Goal: Task Accomplishment & Management: Use online tool/utility

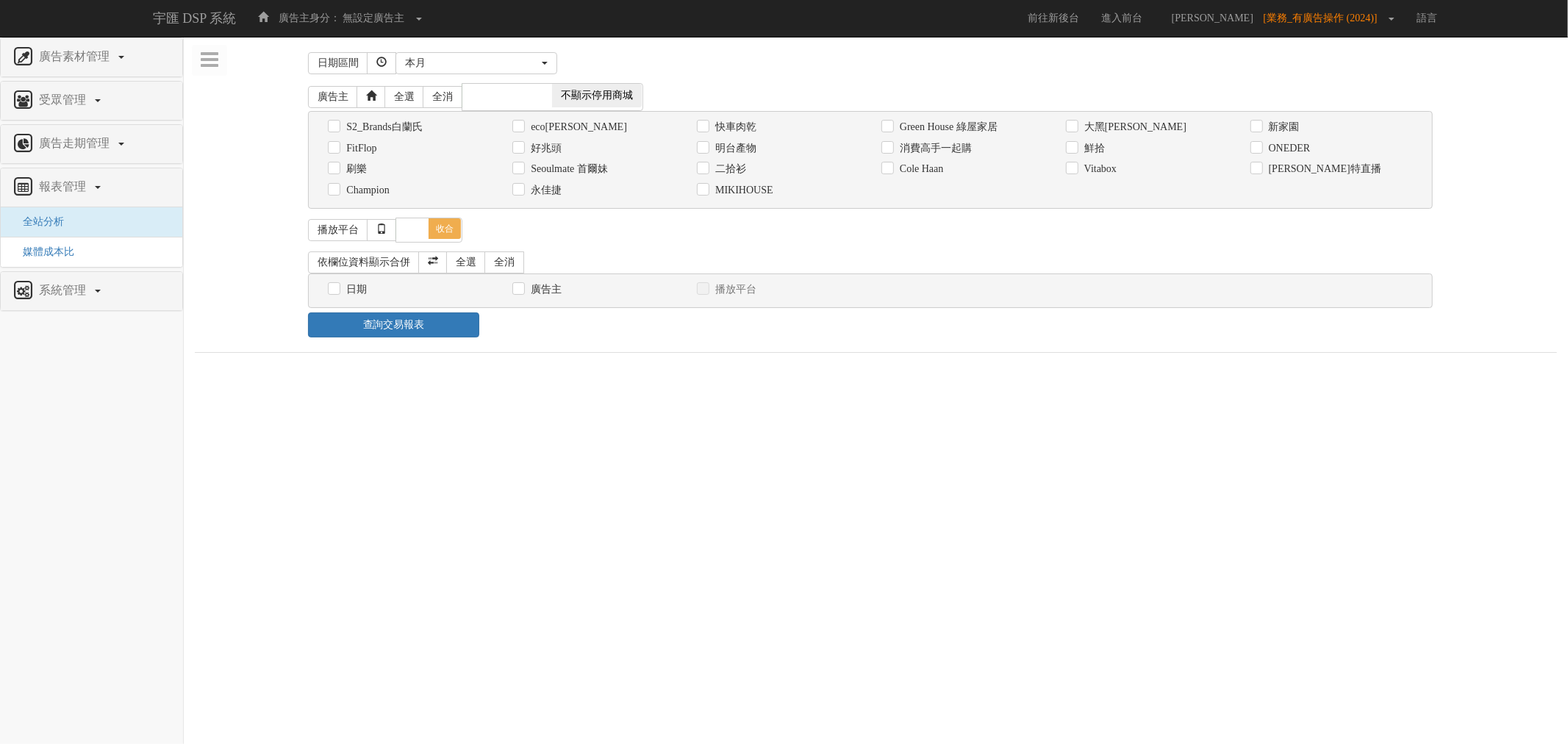
click at [941, 141] on div "消費高手一起購" at bounding box center [962, 148] width 162 height 16
click at [906, 149] on label "消費高手一起購" at bounding box center [933, 148] width 76 height 15
click at [891, 149] on input "消費高手一起購" at bounding box center [886, 148] width 9 height 9
checkbox input "true"
click at [347, 290] on label "日期" at bounding box center [354, 290] width 24 height 15
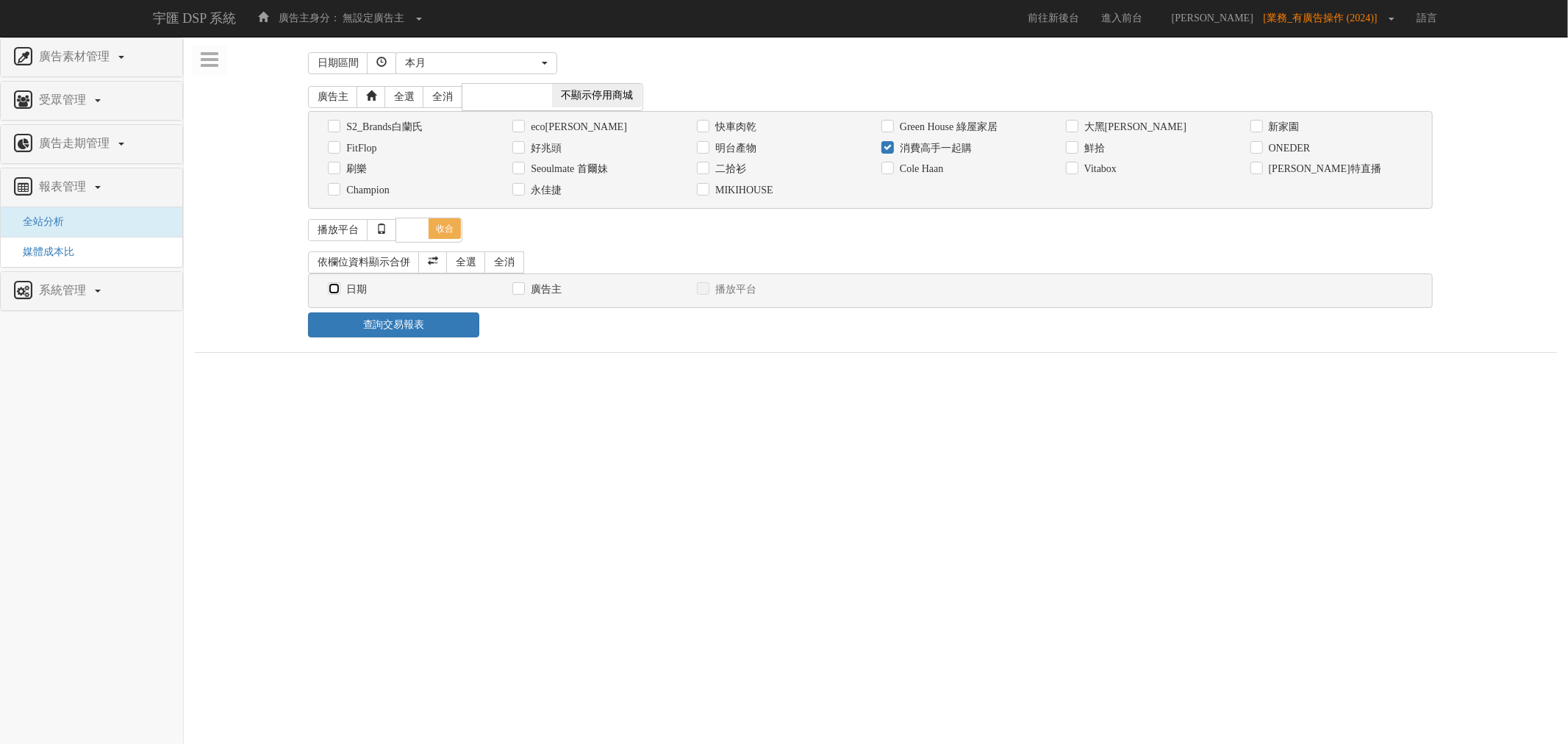
click at [337, 290] on input "日期" at bounding box center [332, 289] width 9 height 9
checkbox input "true"
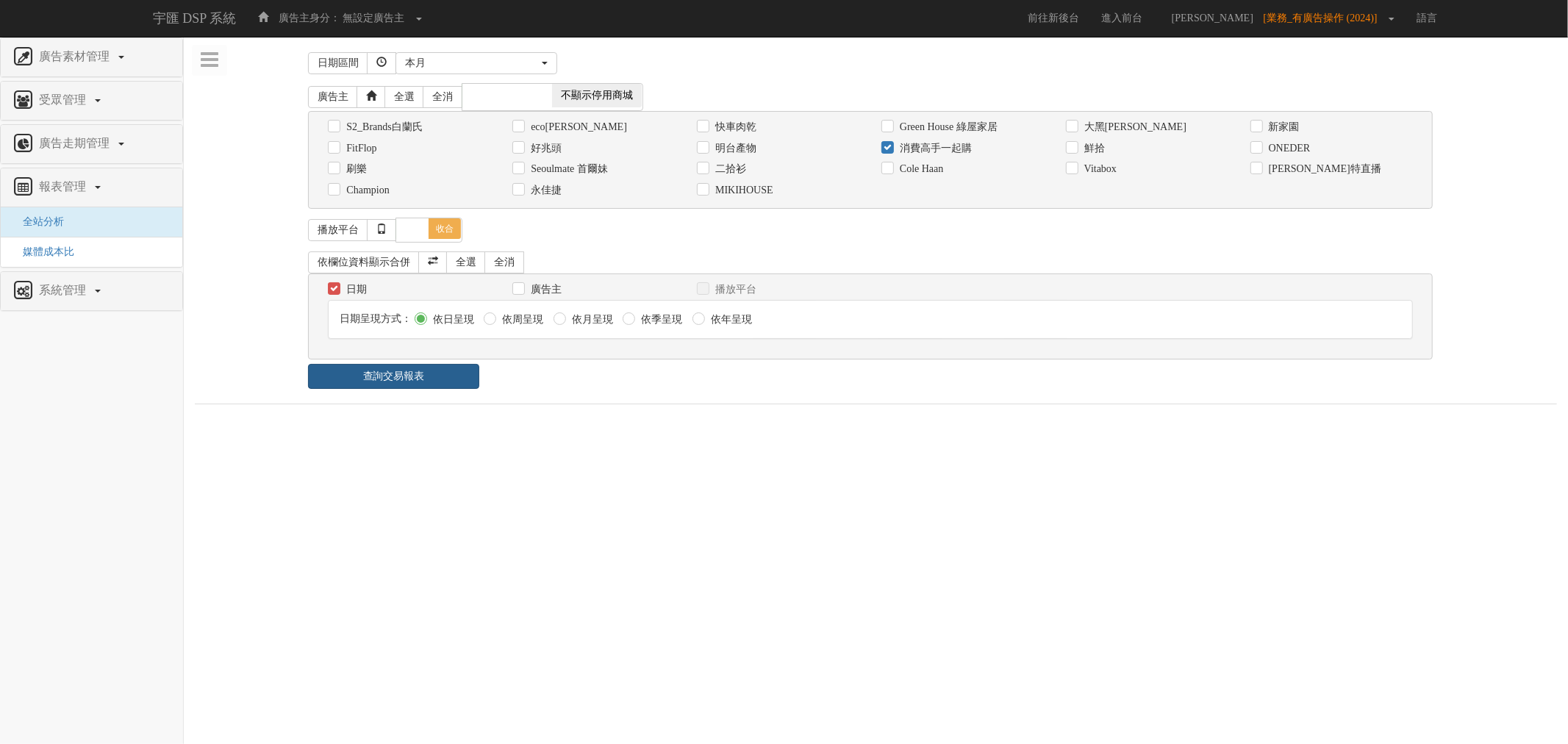
click at [453, 389] on link "查詢交易報表" at bounding box center [393, 376] width 171 height 25
click at [593, 417] on ul "報表 1 - ×" at bounding box center [869, 422] width 1349 height 31
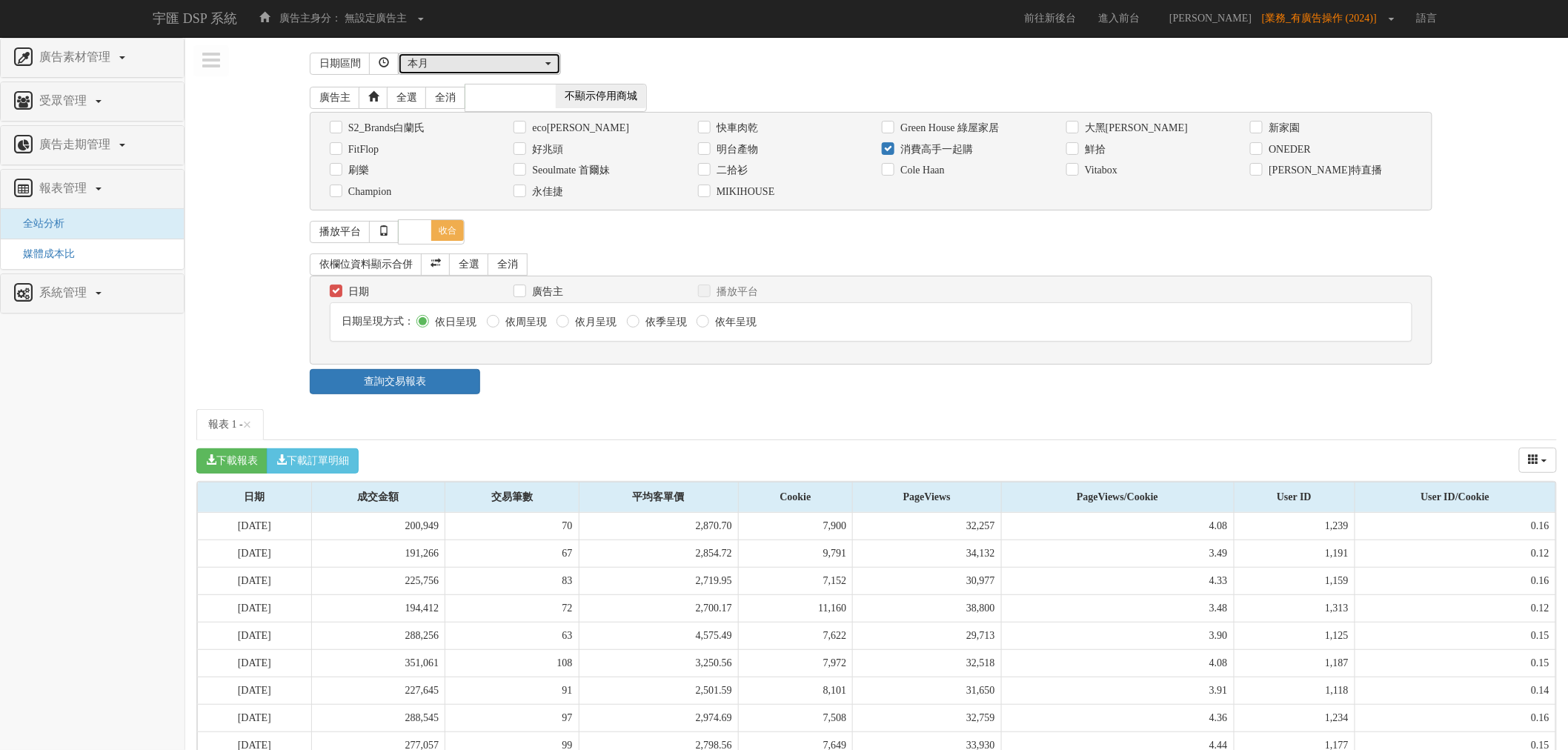
click at [445, 67] on div "本月" at bounding box center [474, 64] width 135 height 15
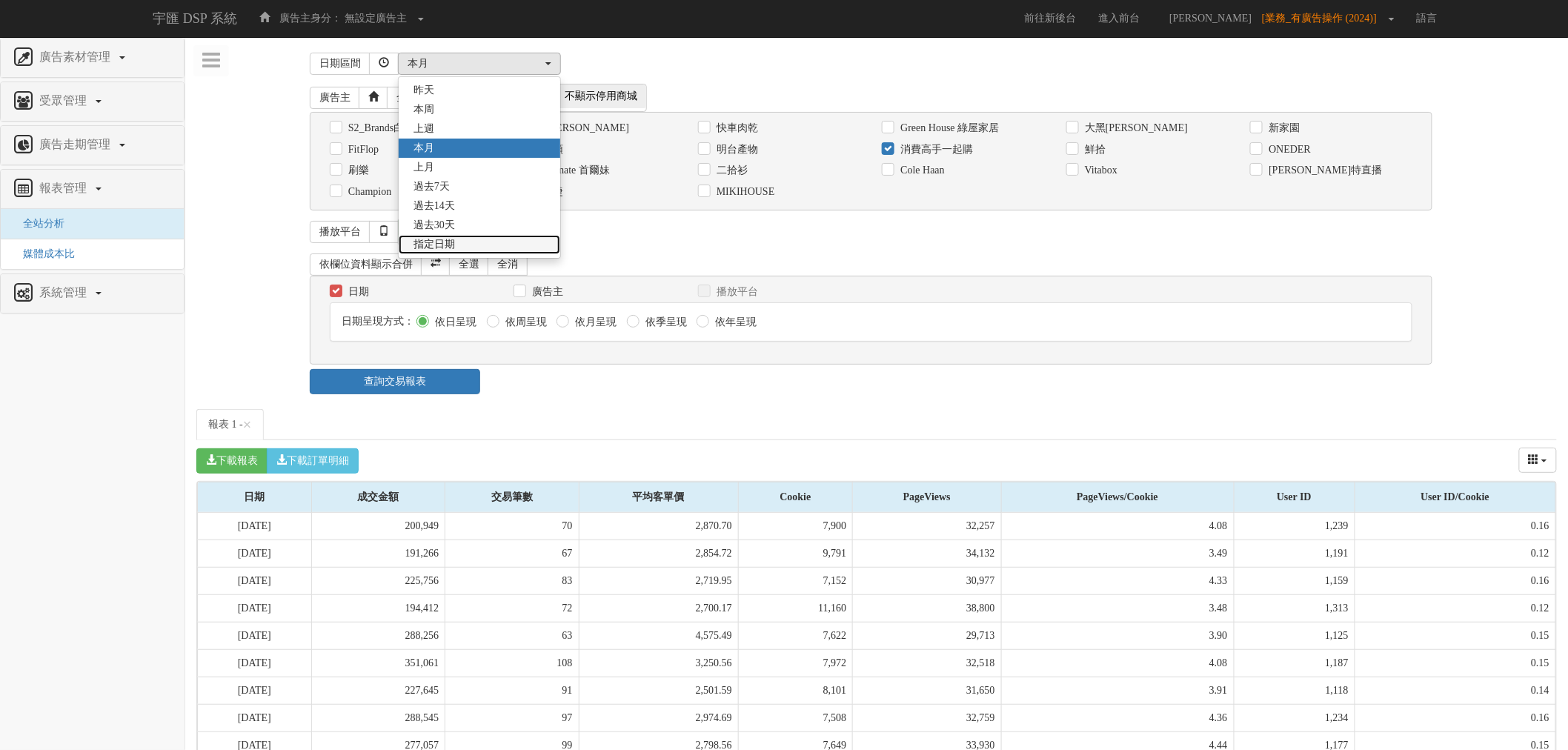
click at [445, 242] on span "指定日期" at bounding box center [434, 244] width 42 height 15
select select "Custom"
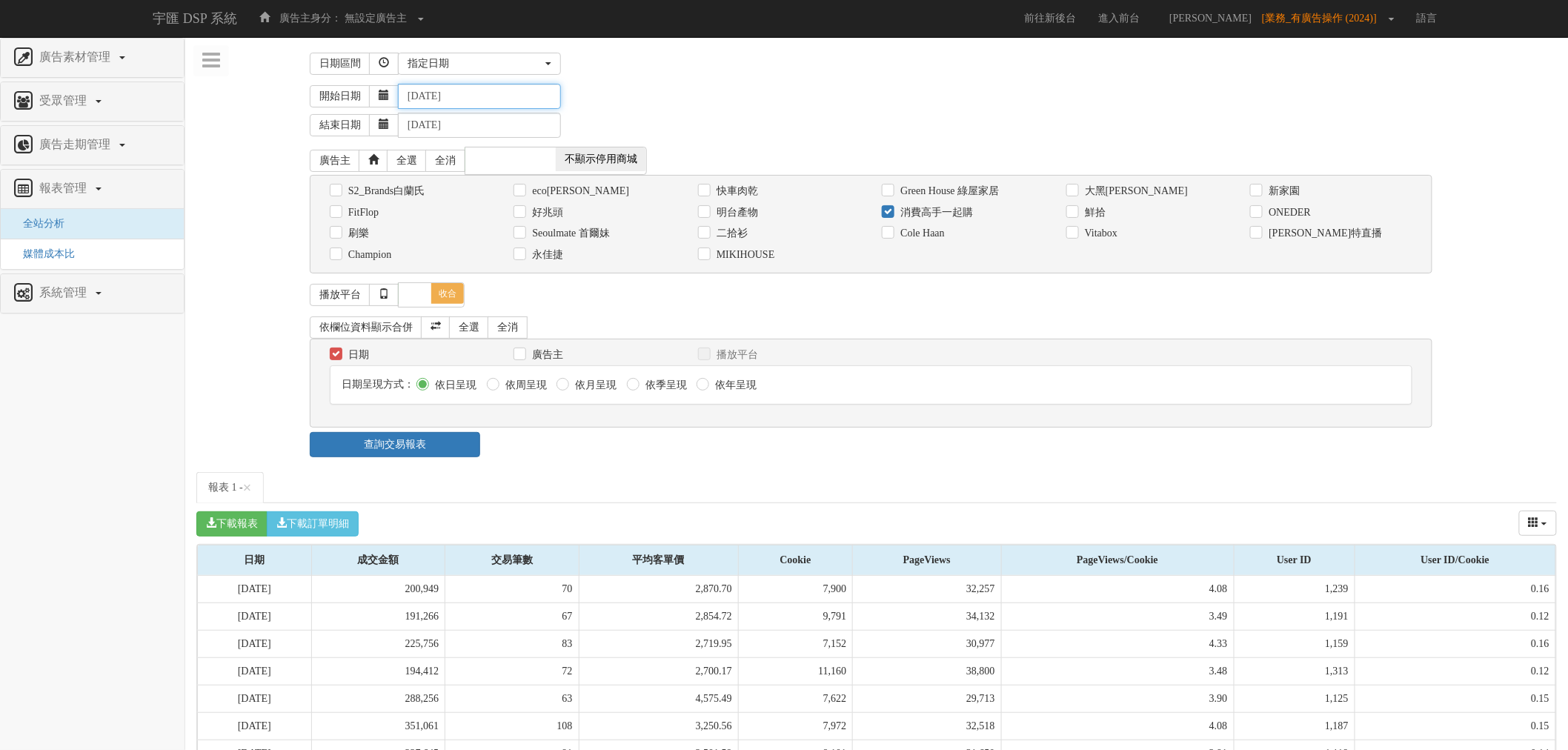
click at [431, 96] on input "[DATE]" at bounding box center [479, 96] width 163 height 25
click at [477, 97] on input "[DATE]" at bounding box center [479, 96] width 163 height 25
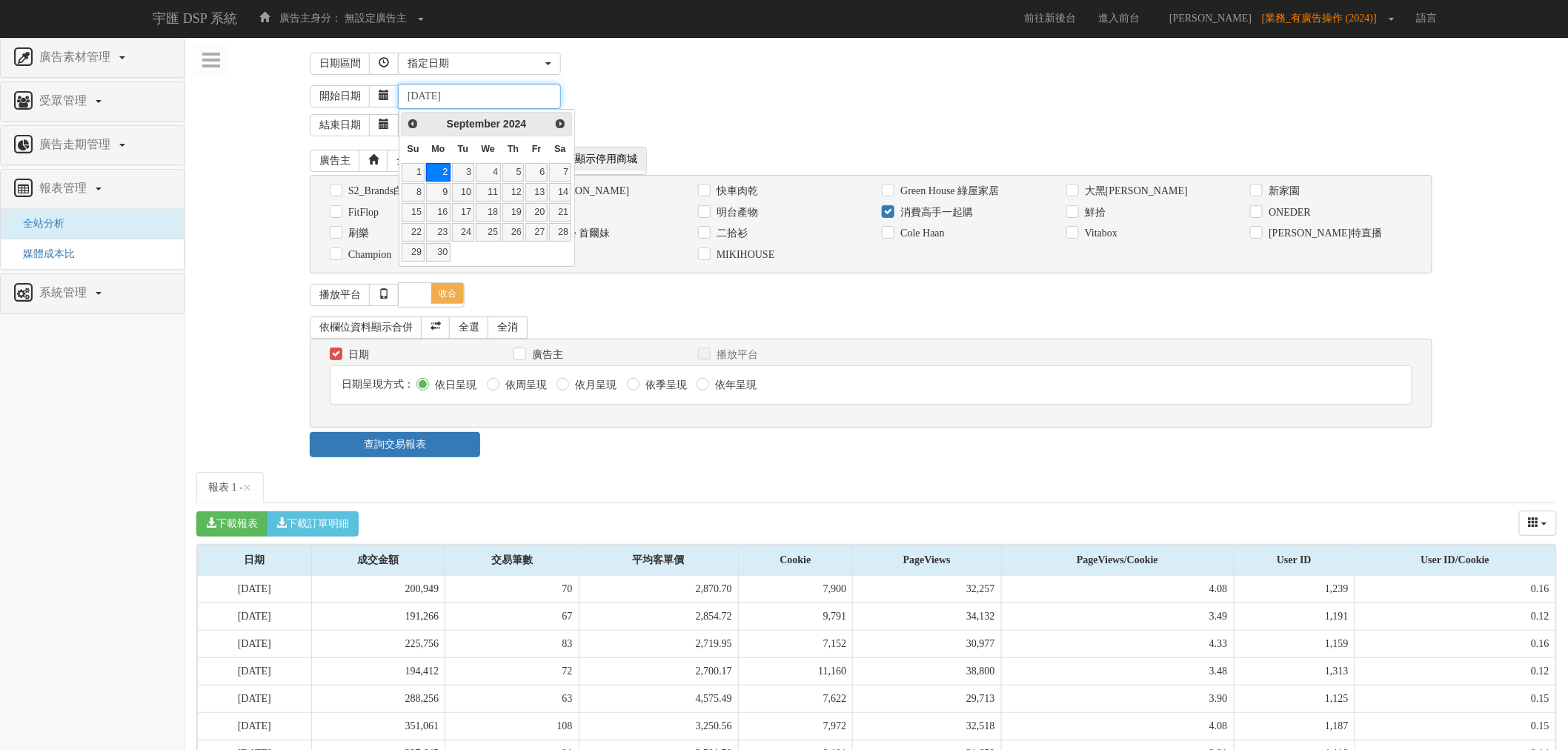
type input "[DATE]"
click at [657, 93] on div "開始日期 [DATE]" at bounding box center [933, 96] width 1247 height 25
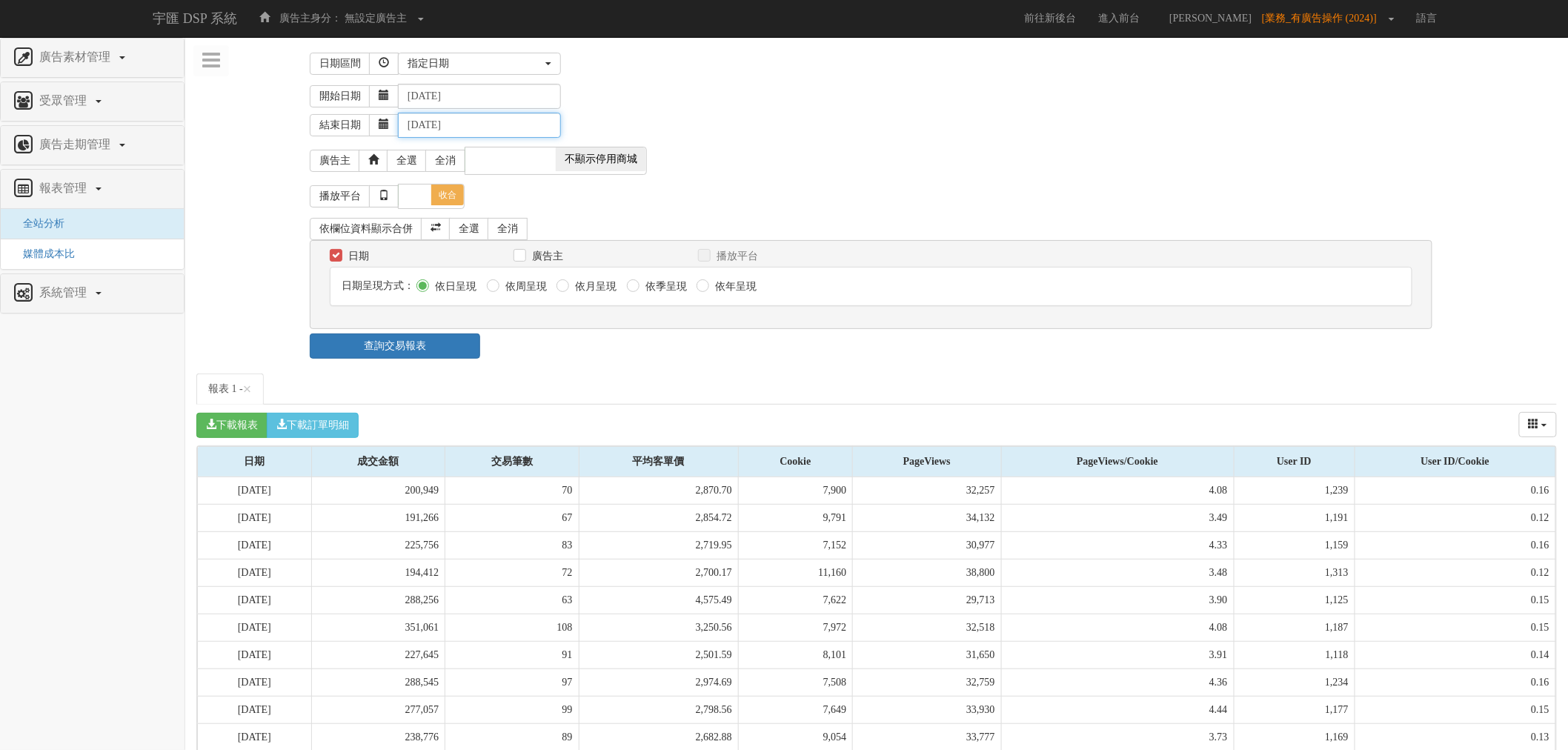
click at [428, 126] on input "[DATE]" at bounding box center [479, 125] width 163 height 25
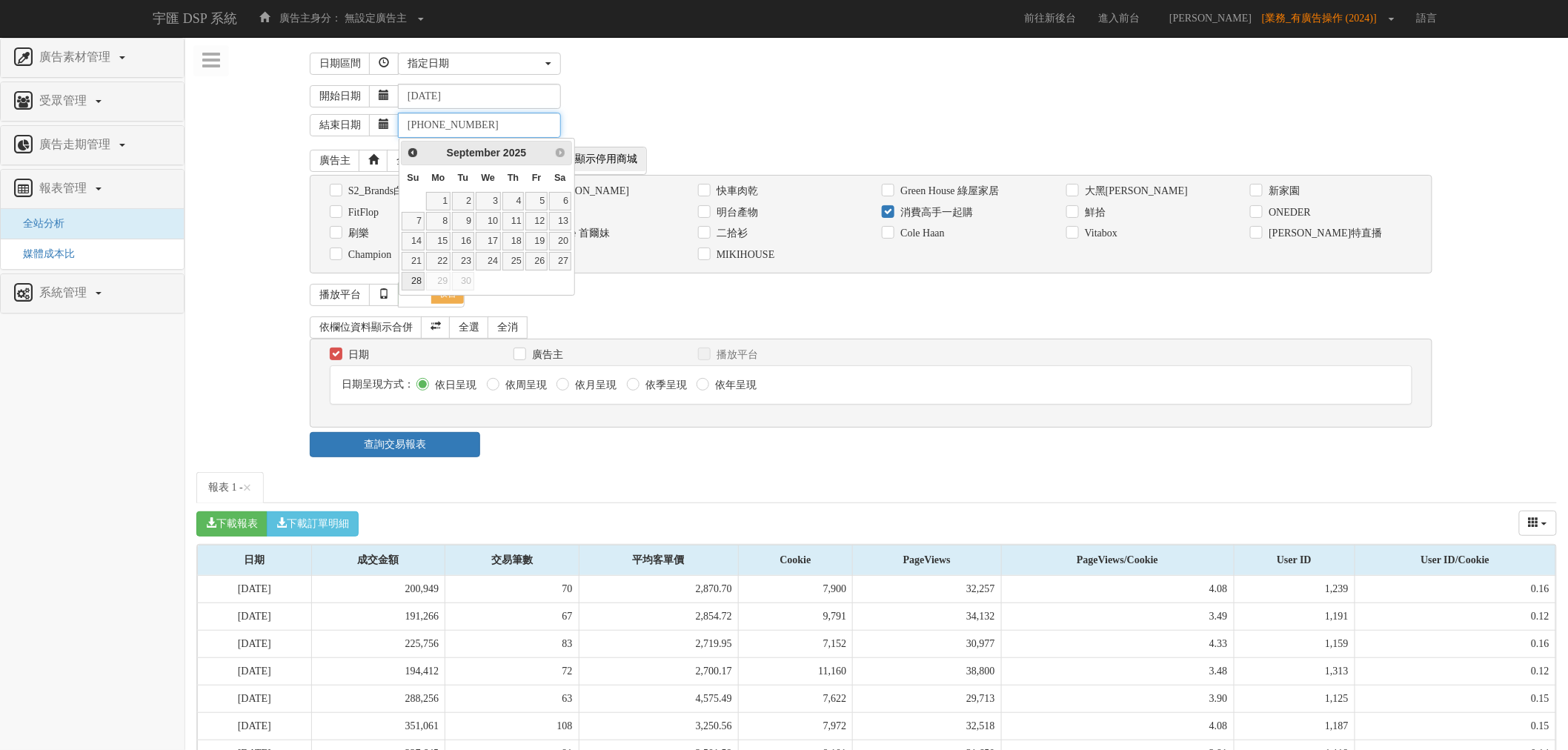
click at [438, 124] on input "[PHONE_NUMBER]" at bounding box center [479, 125] width 163 height 25
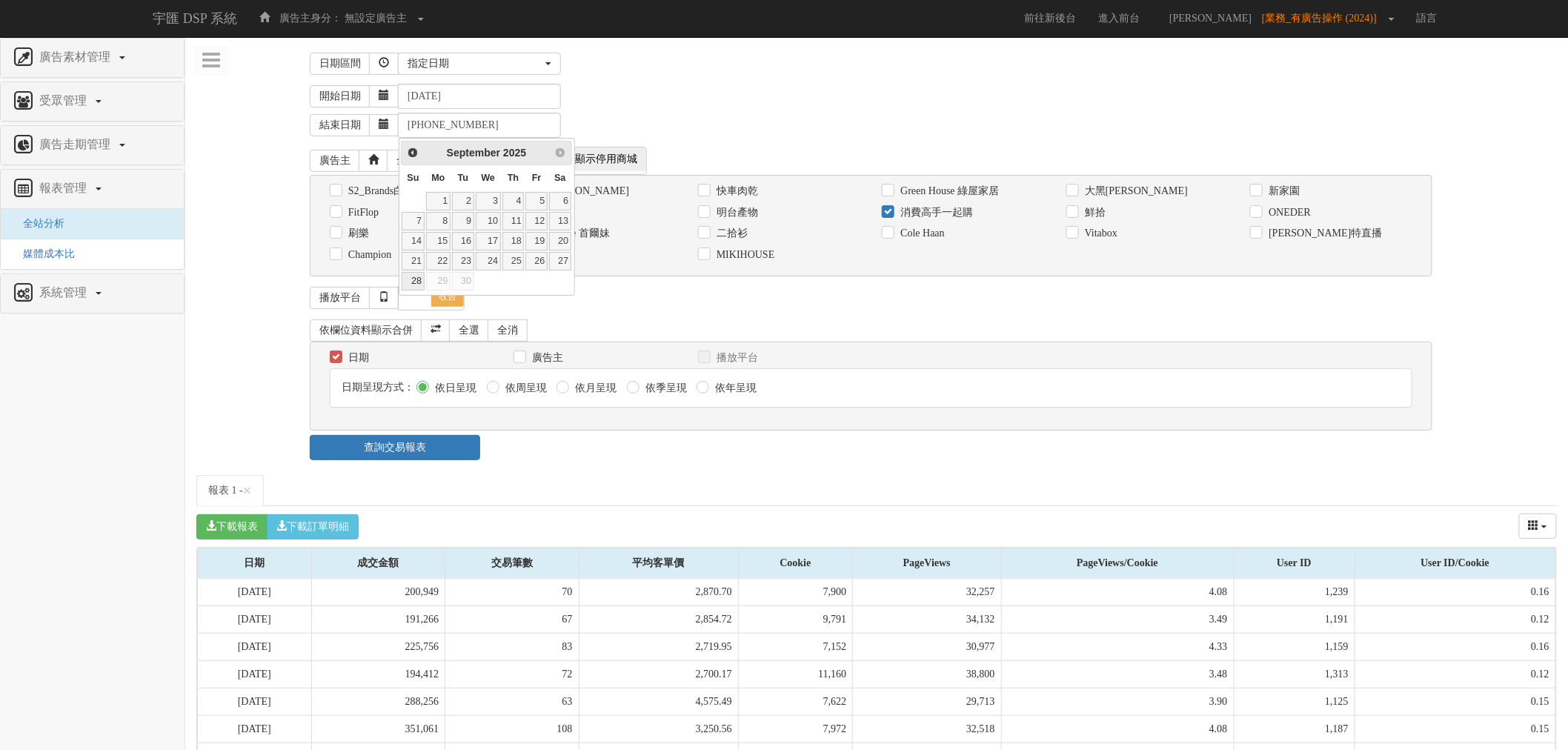
click at [672, 121] on div "結束日期 [PHONE_NUMBER]" at bounding box center [933, 123] width 1247 height 29
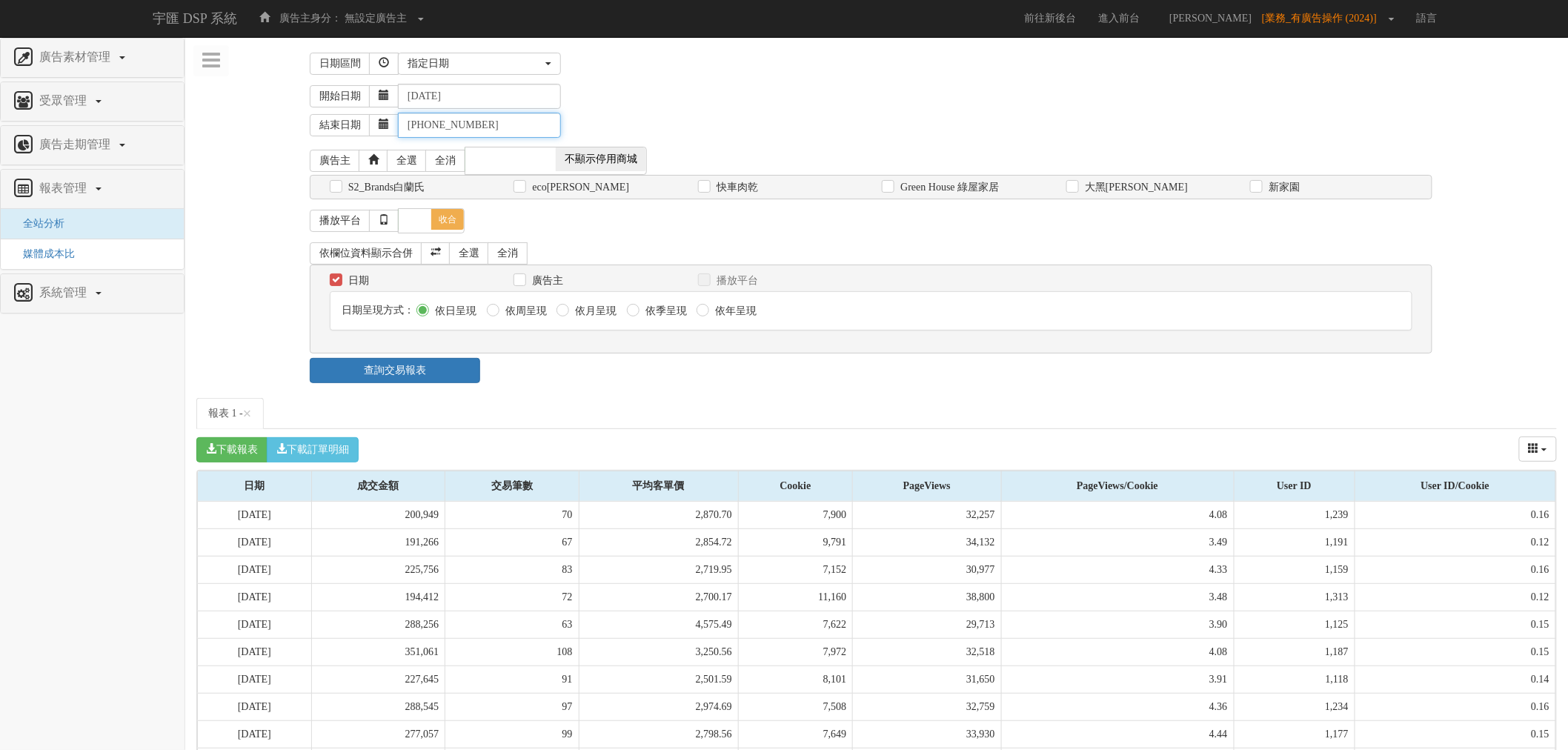
click at [437, 124] on input "[PHONE_NUMBER]" at bounding box center [479, 125] width 163 height 25
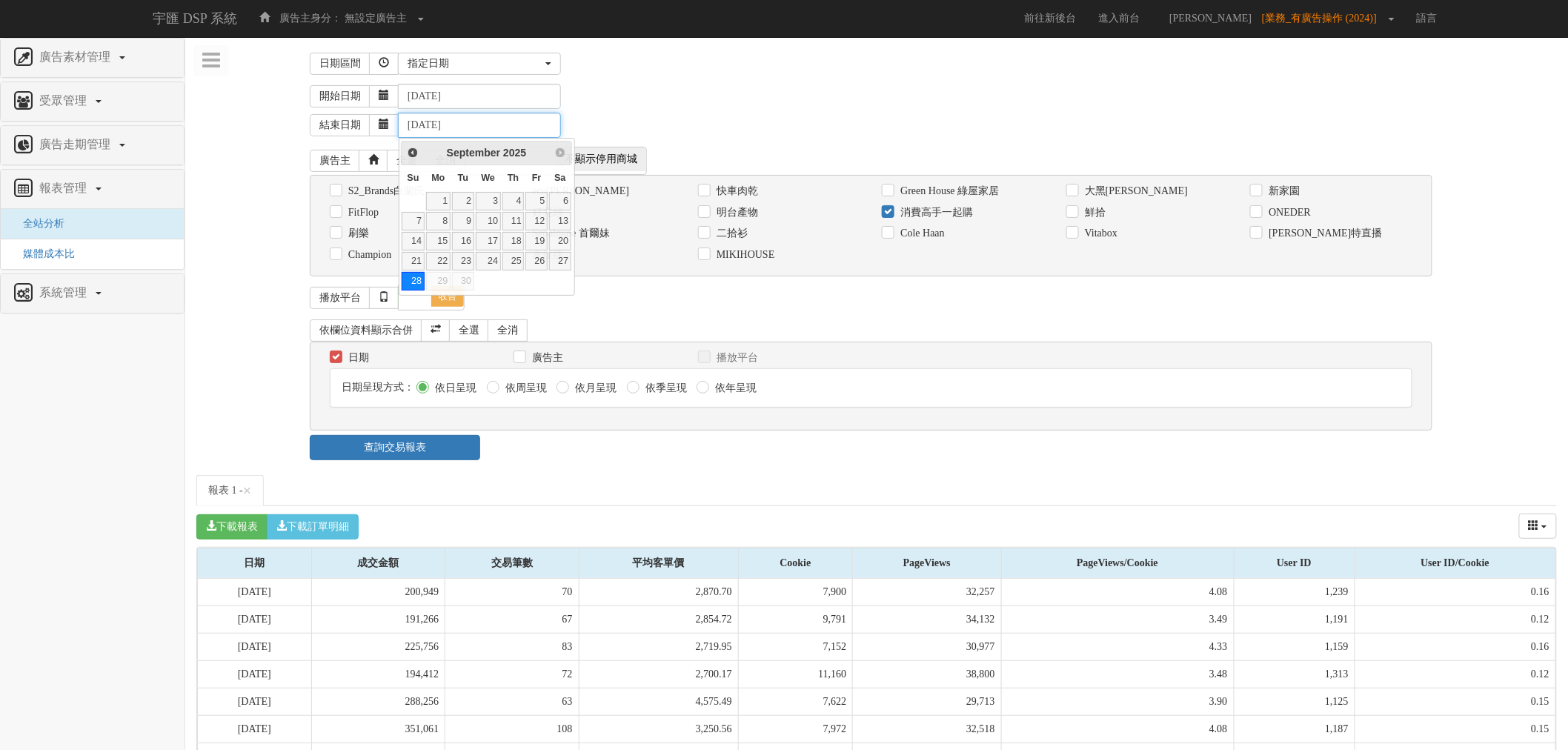
type input "[DATE]"
click at [717, 124] on div "結束日期 [DATE]" at bounding box center [933, 123] width 1247 height 29
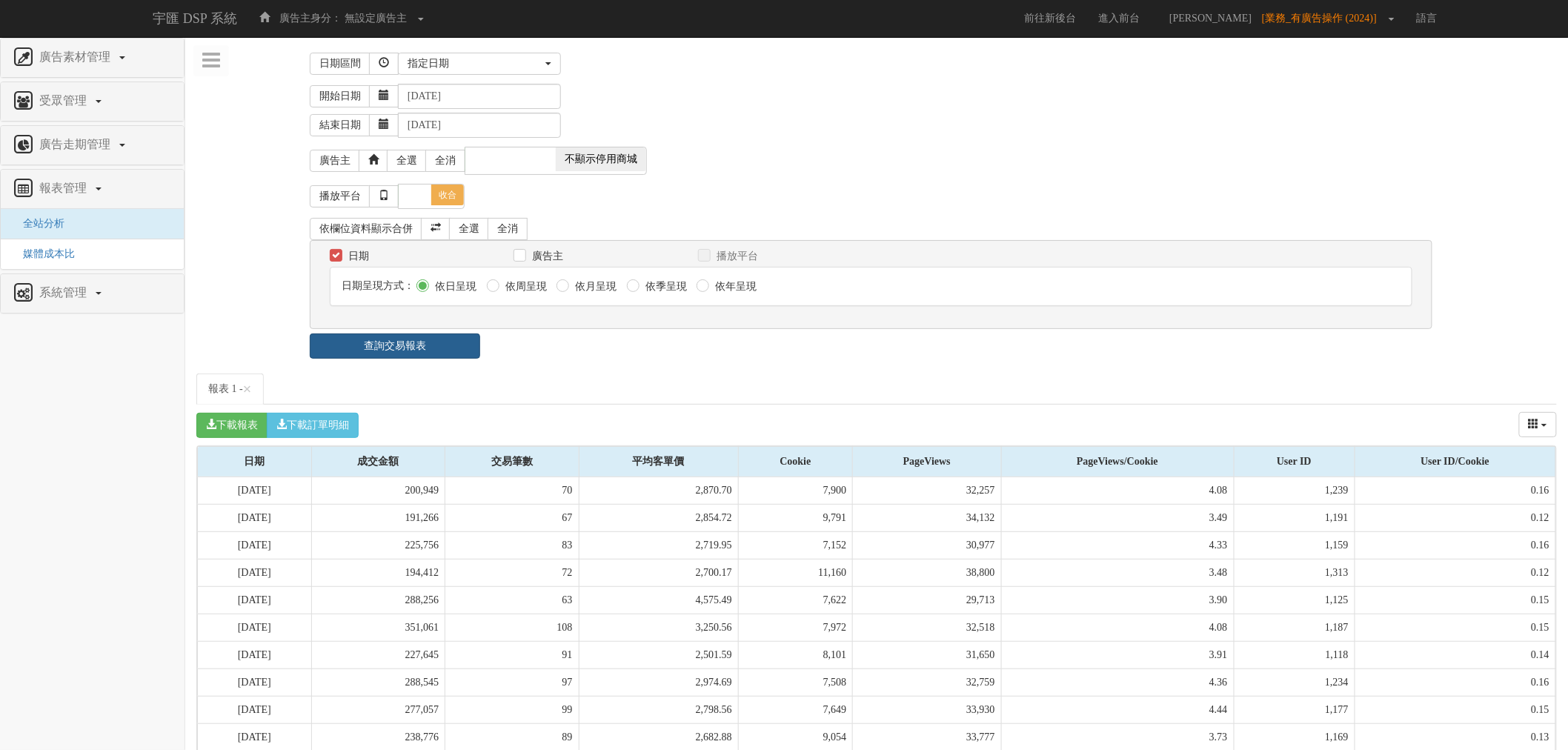
click at [434, 350] on link "查詢交易報表" at bounding box center [395, 346] width 171 height 25
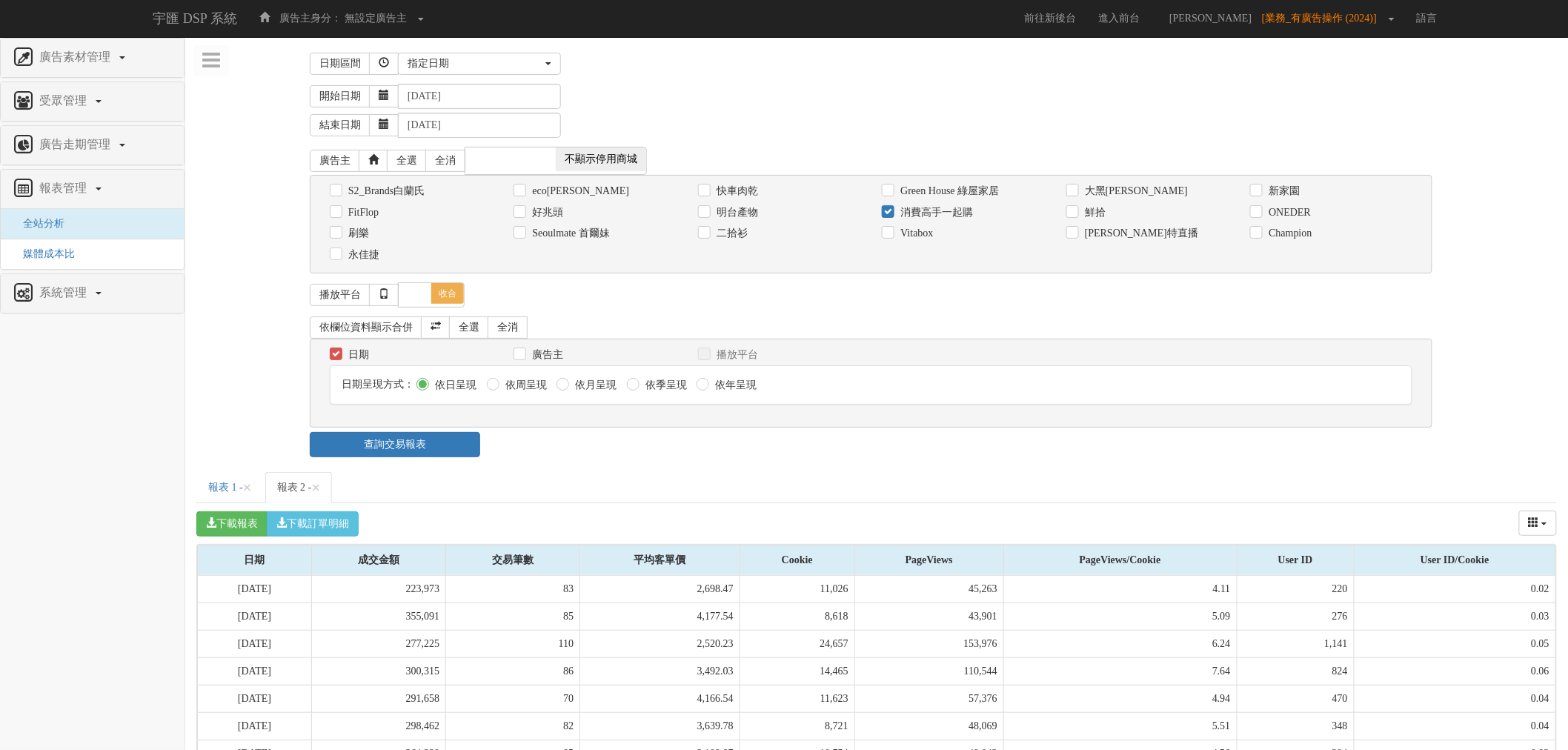
click at [644, 457] on div "查詢交易報表" at bounding box center [876, 445] width 1156 height 25
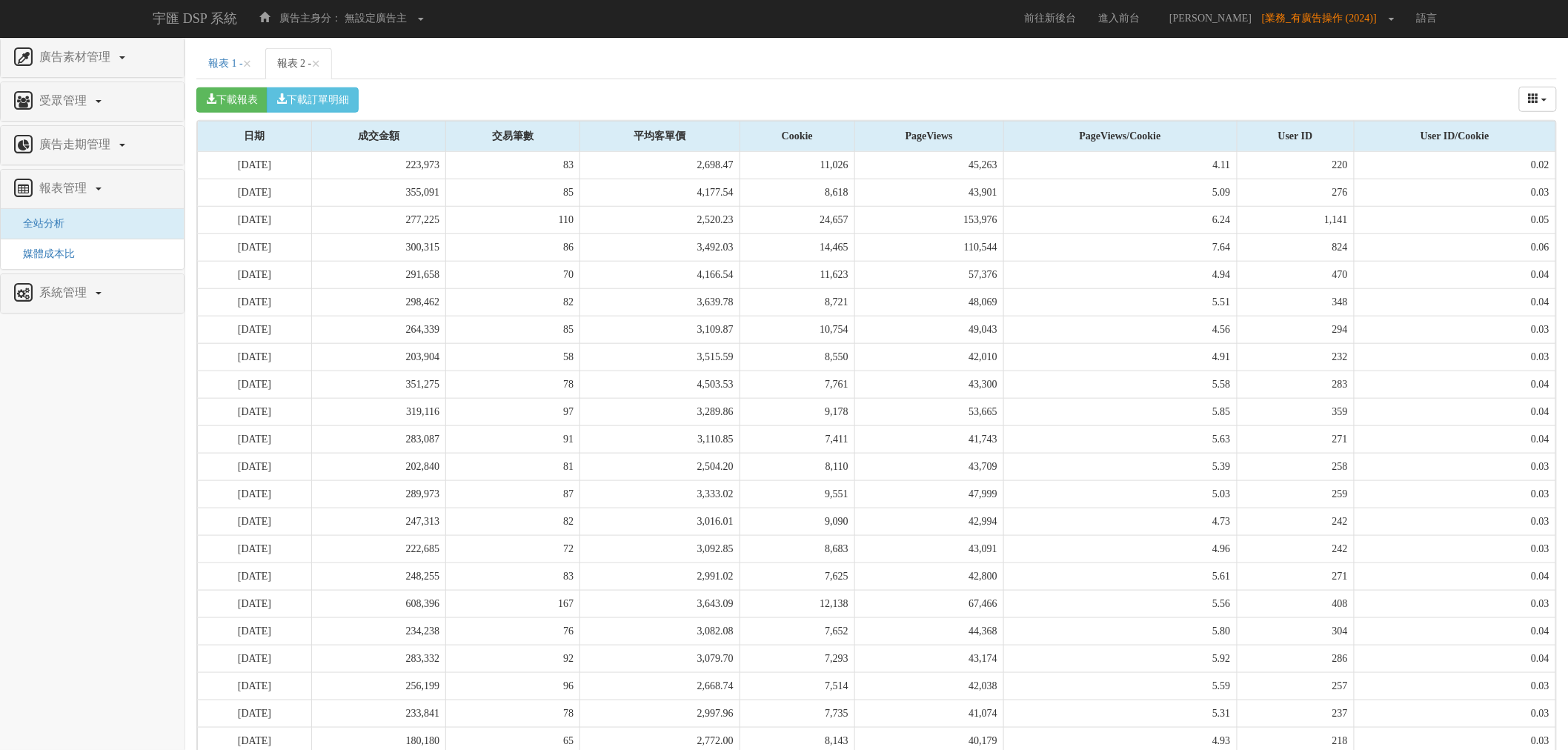
scroll to position [179, 0]
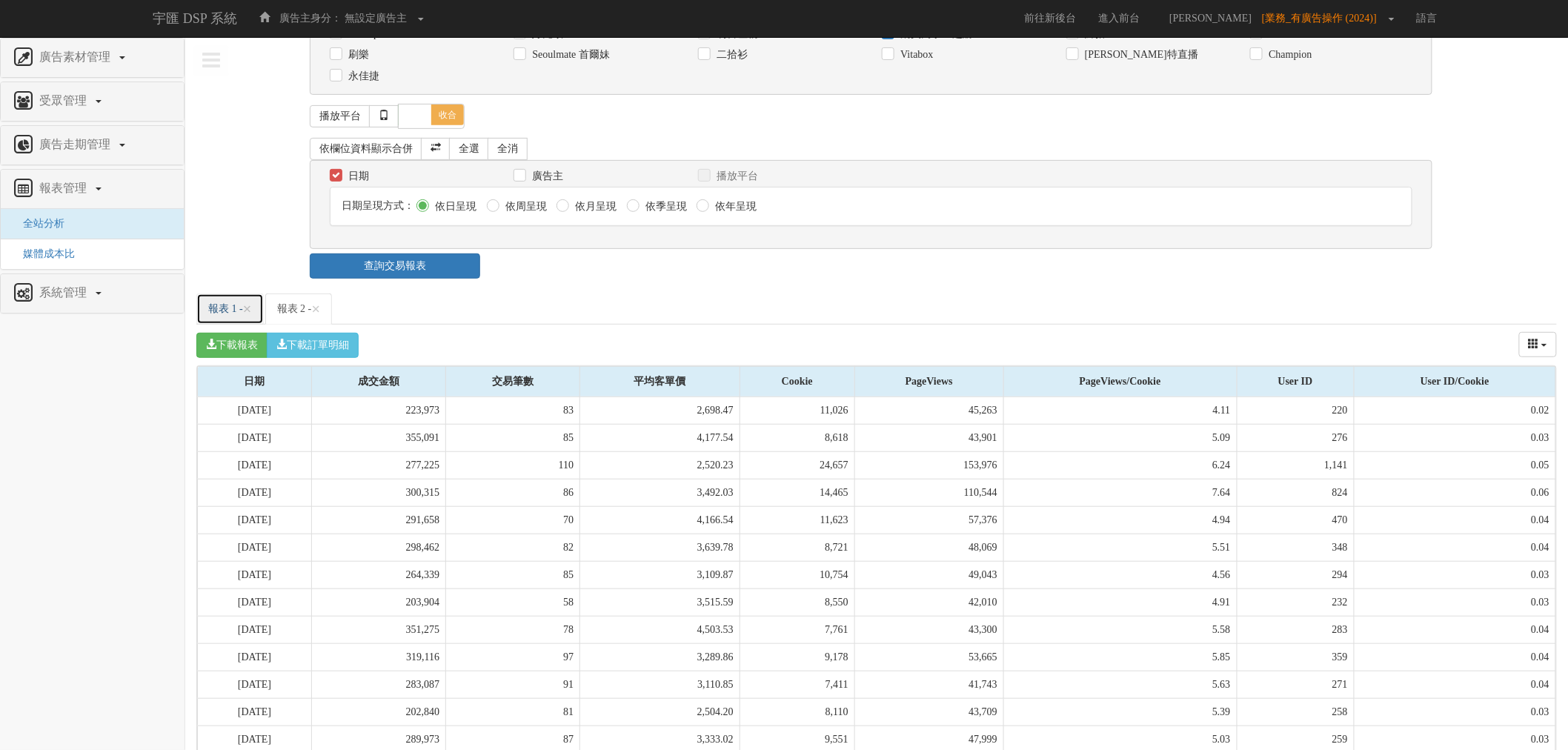
click at [220, 316] on link "報表 1 - ×" at bounding box center [231, 309] width 68 height 31
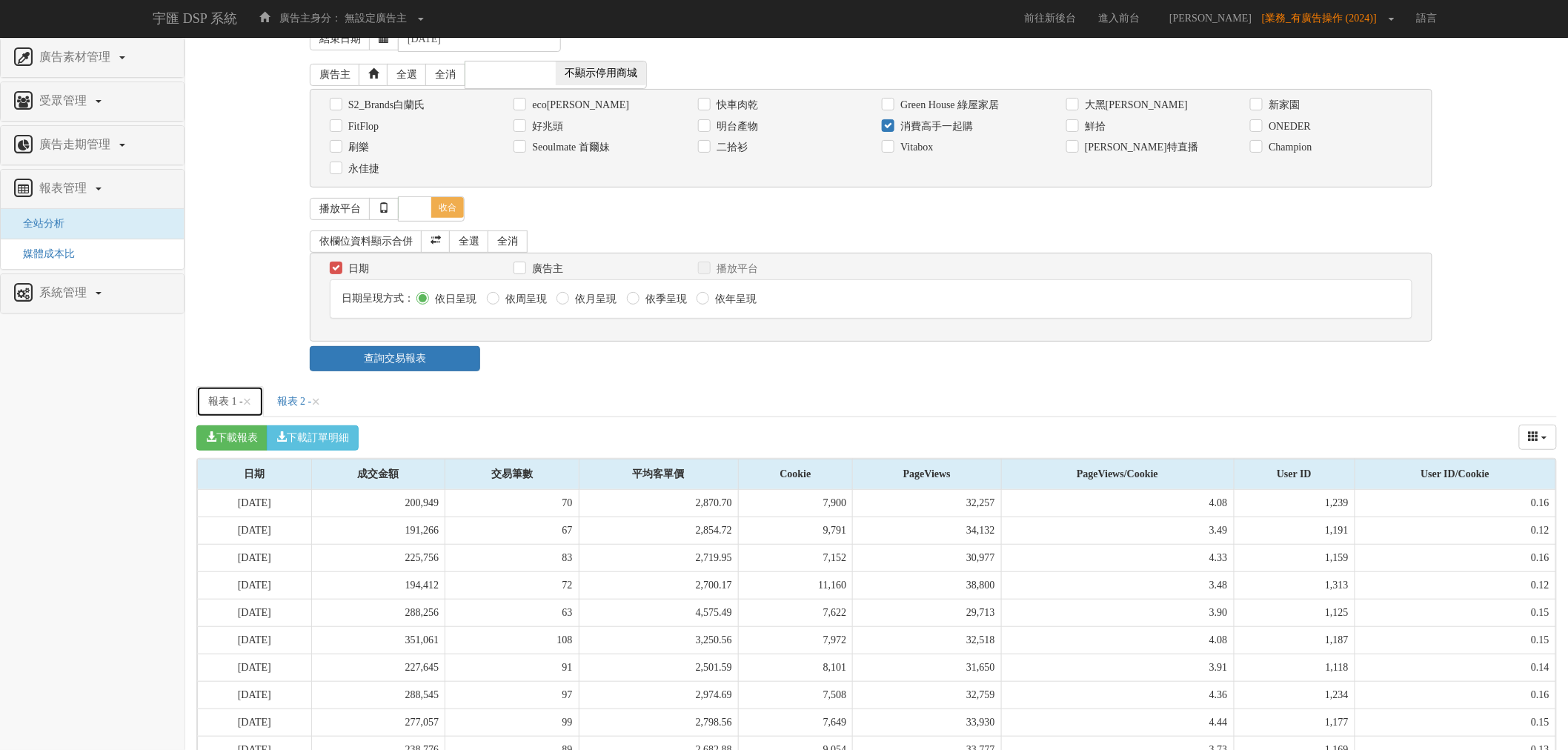
scroll to position [0, 0]
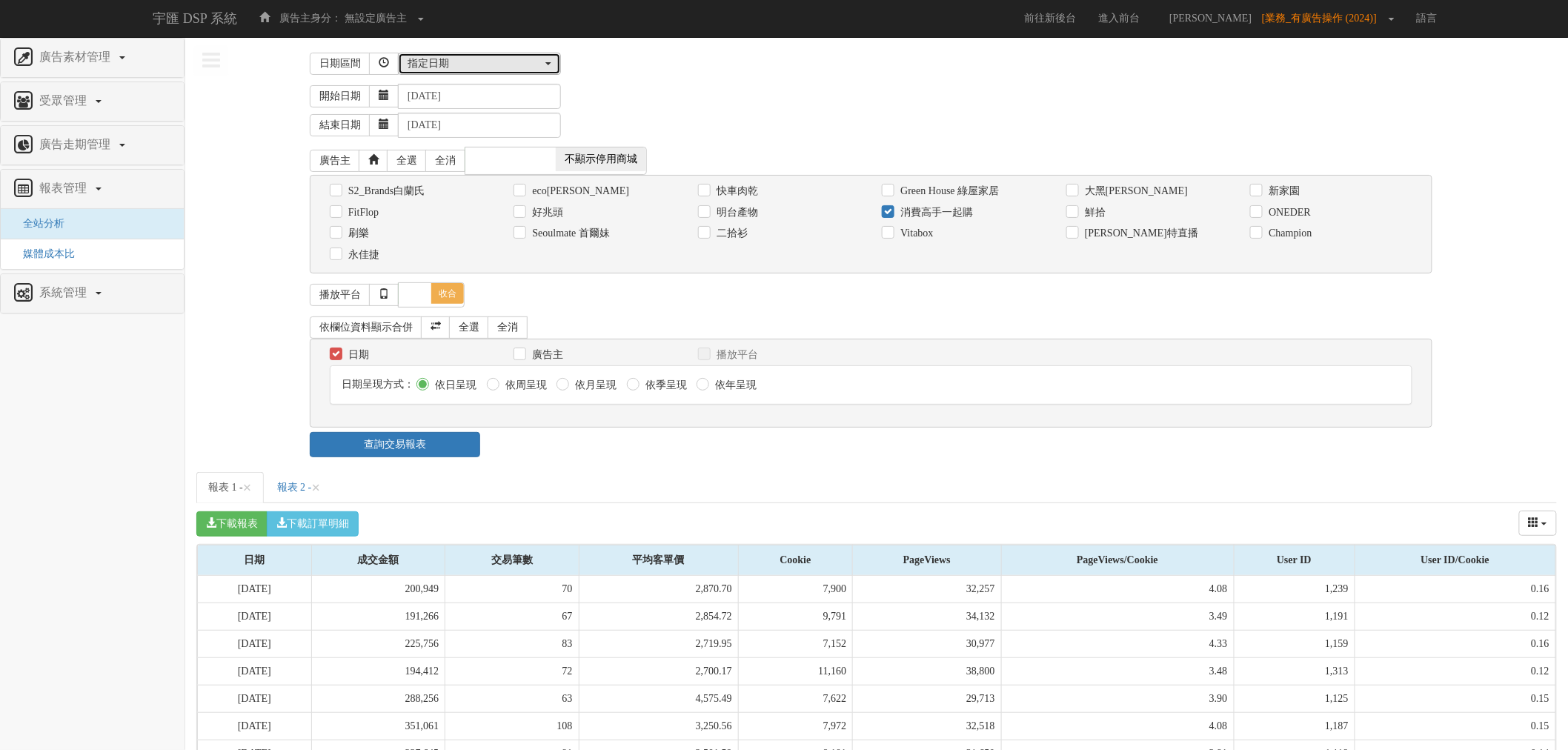
click at [485, 71] on button "指定日期" at bounding box center [479, 64] width 163 height 22
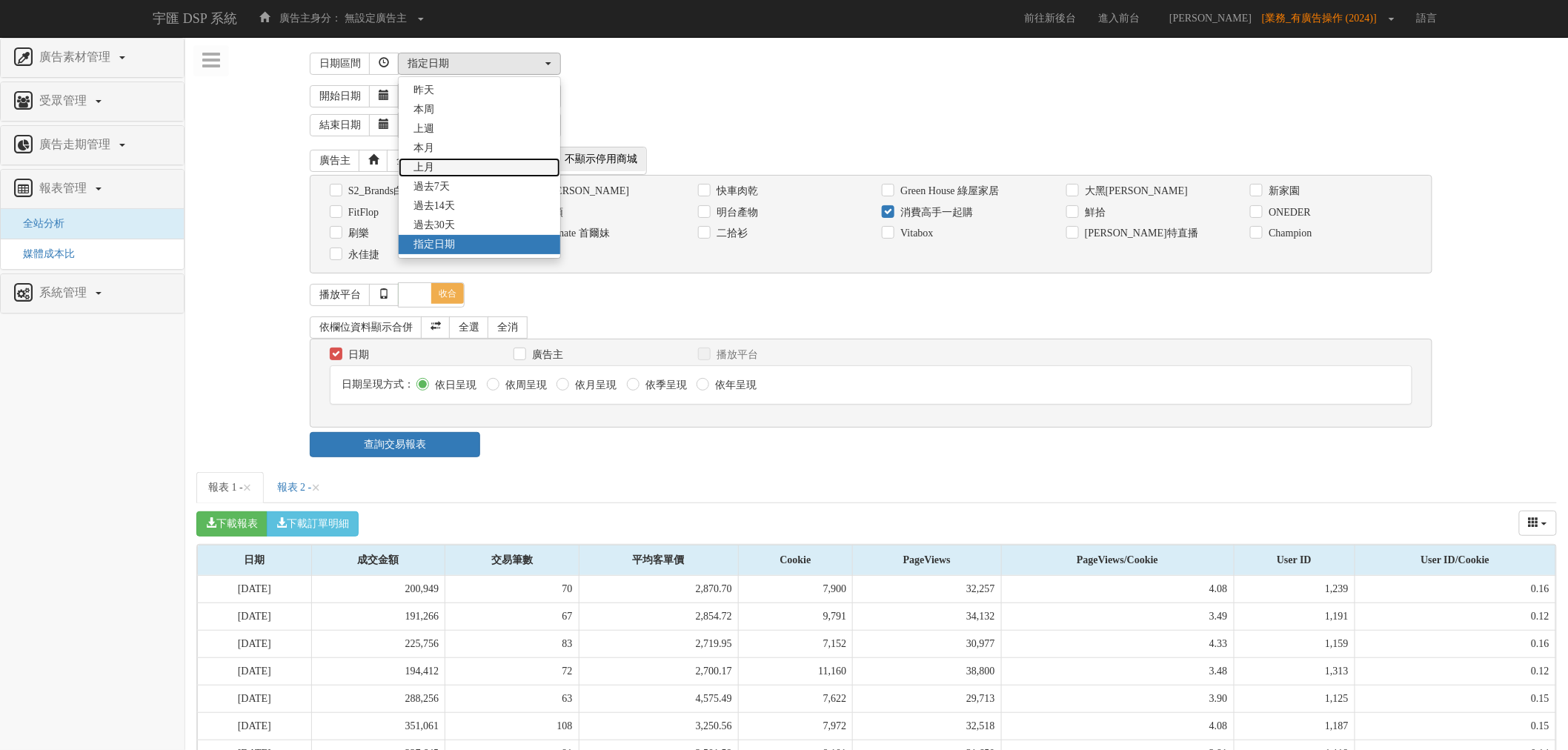
click at [469, 164] on link "上月" at bounding box center [479, 168] width 161 height 19
select select "LastMonth"
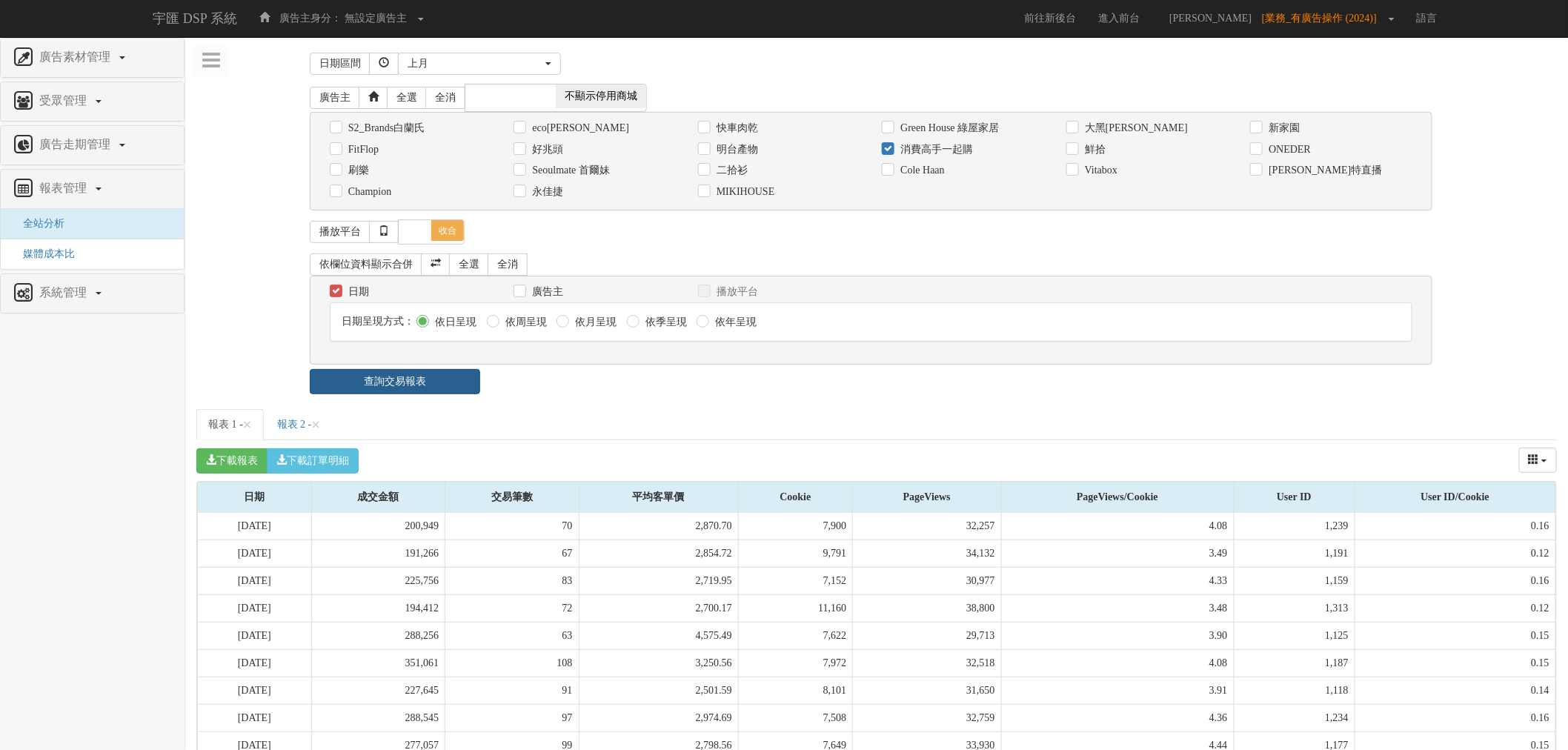
click at [422, 393] on link "查詢交易報表" at bounding box center [395, 382] width 171 height 25
click at [320, 434] on span "×" at bounding box center [315, 424] width 9 height 18
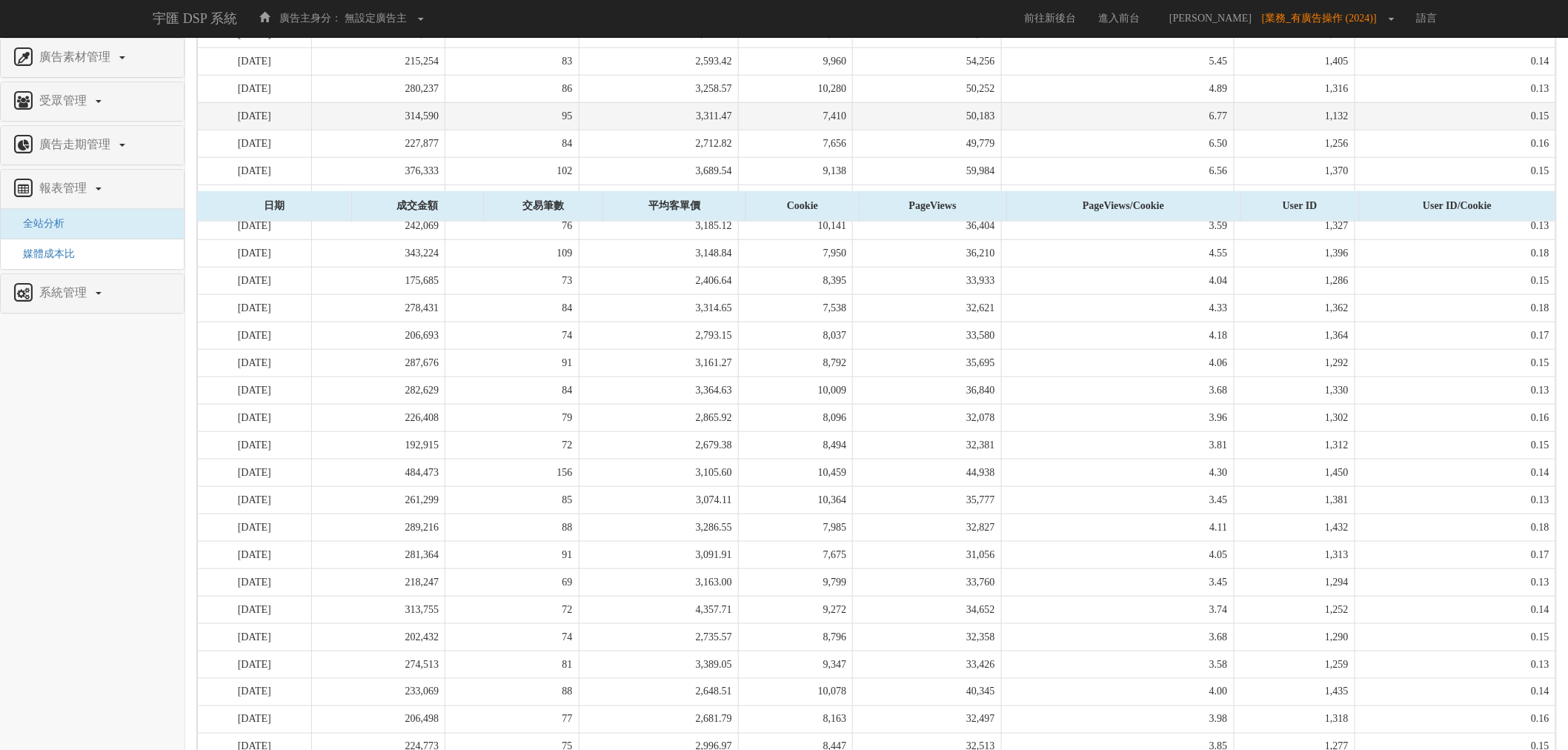
scroll to position [280, 0]
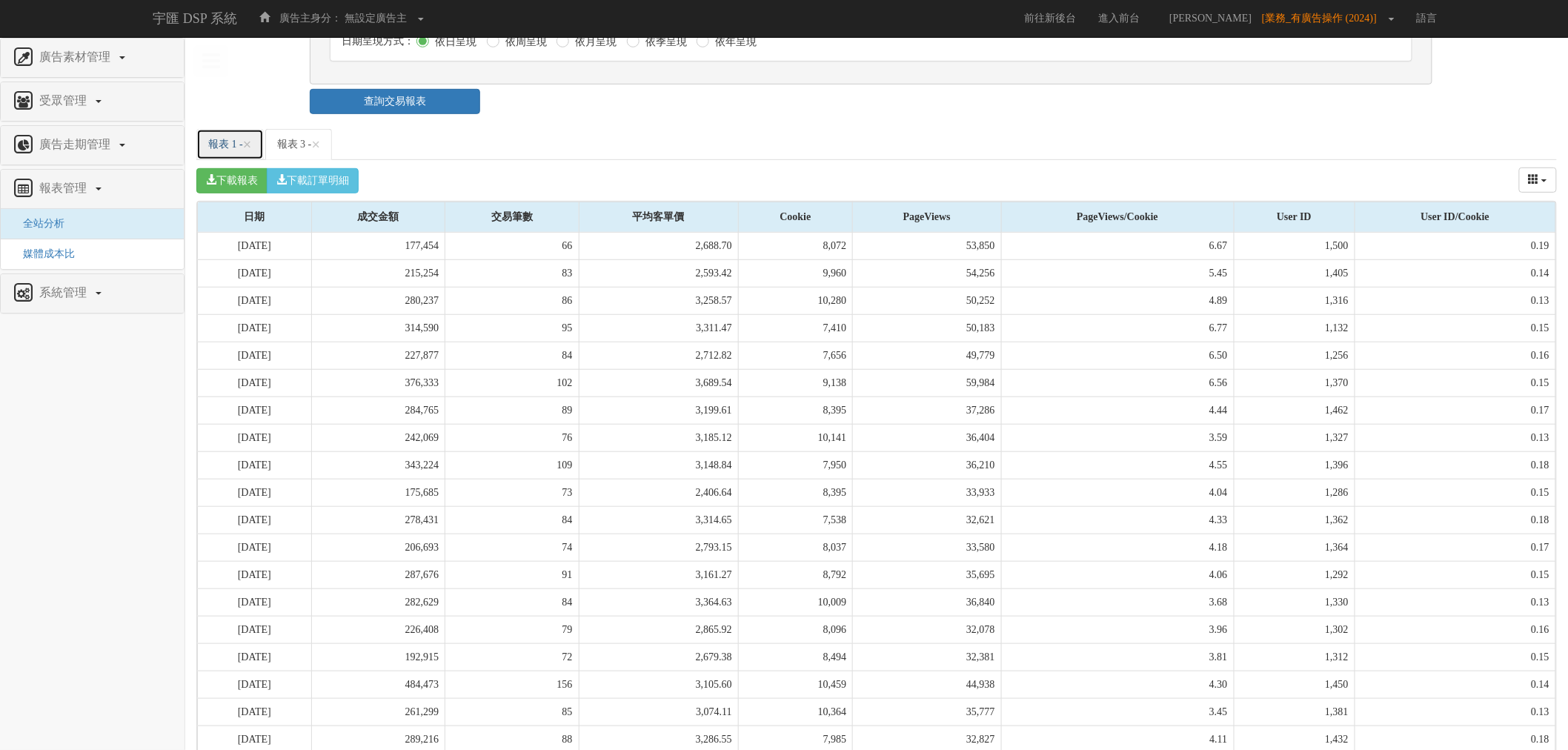
click at [239, 159] on link "報表 1 - ×" at bounding box center [231, 145] width 68 height 31
